Goal: Task Accomplishment & Management: Manage account settings

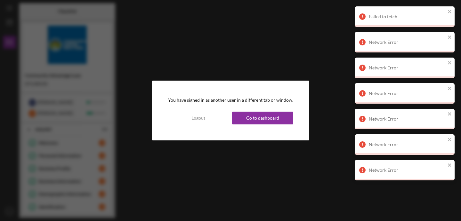
scroll to position [108, 0]
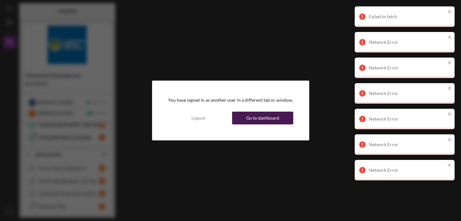
click at [258, 122] on div "Go to dashboard" at bounding box center [262, 118] width 33 height 13
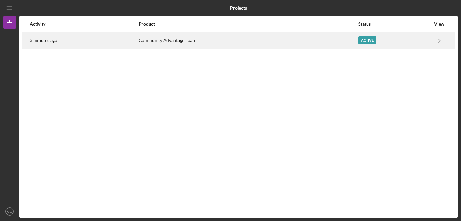
click at [372, 38] on div "Active" at bounding box center [367, 40] width 18 height 8
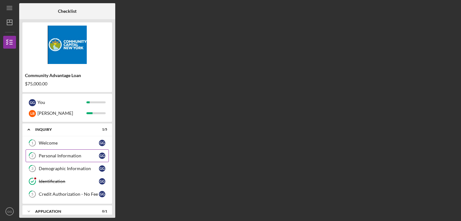
scroll to position [7, 0]
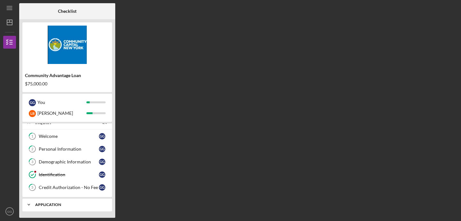
click at [52, 204] on div "Application" at bounding box center [69, 205] width 69 height 4
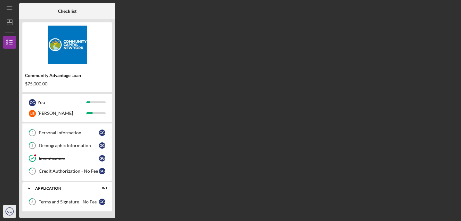
click at [11, 211] on text "GG" at bounding box center [9, 212] width 5 height 4
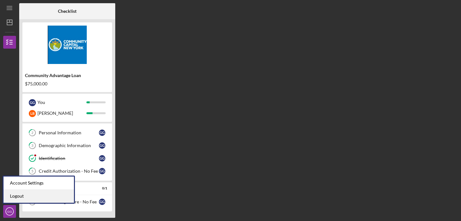
click at [20, 197] on link "Logout" at bounding box center [39, 196] width 70 height 13
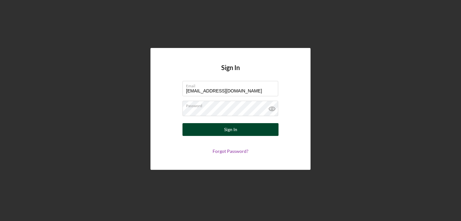
click at [229, 131] on div "Sign In" at bounding box center [230, 129] width 13 height 13
